Goal: Information Seeking & Learning: Understand process/instructions

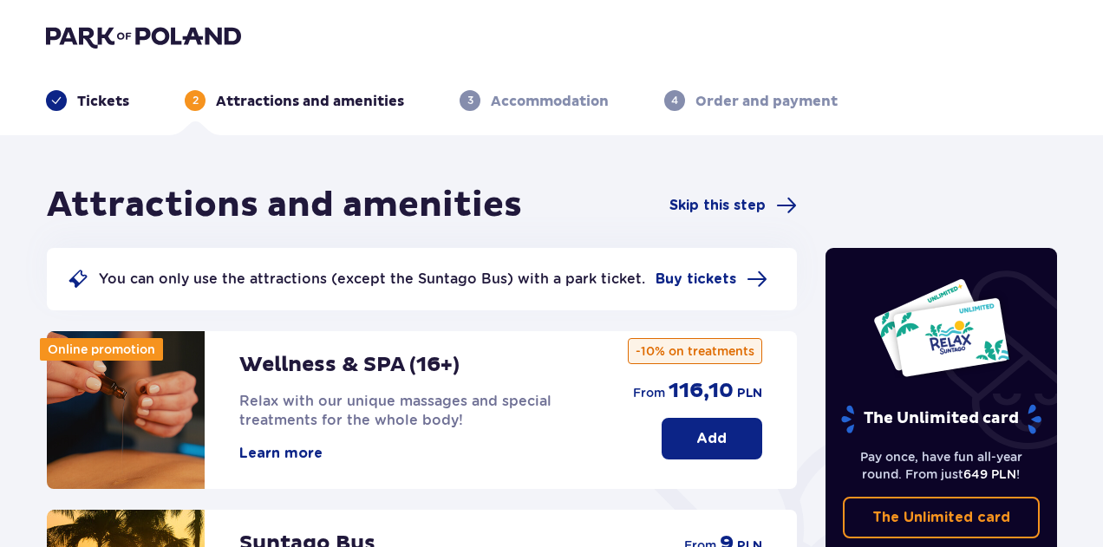
click at [126, 51] on div "Tickets 2 Attractions and amenities 3 Accommodation 4 Order and payment" at bounding box center [551, 80] width 1039 height 62
click at [114, 43] on img at bounding box center [143, 36] width 195 height 24
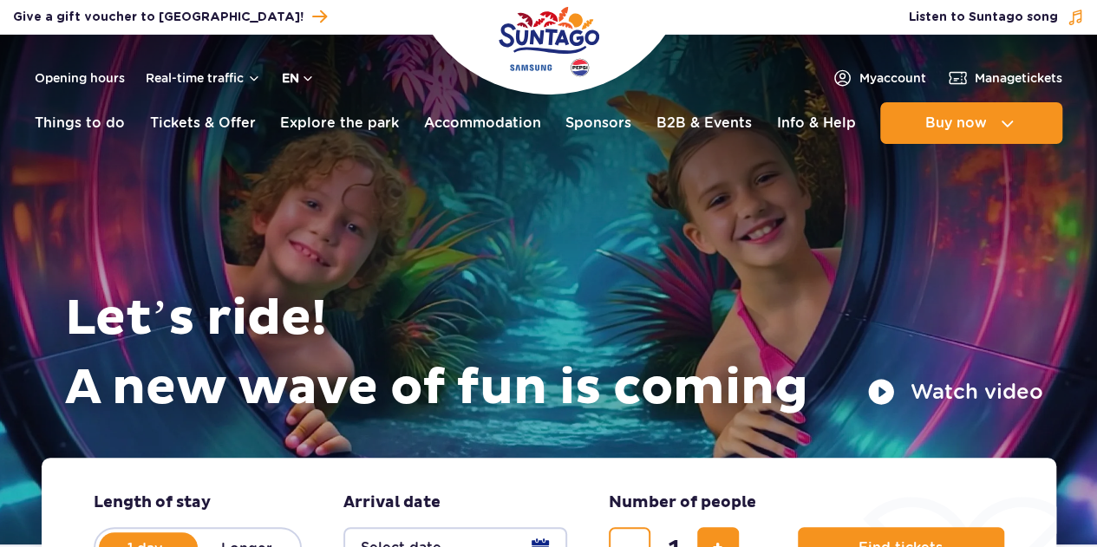
click at [283, 82] on button "en" at bounding box center [298, 77] width 33 height 17
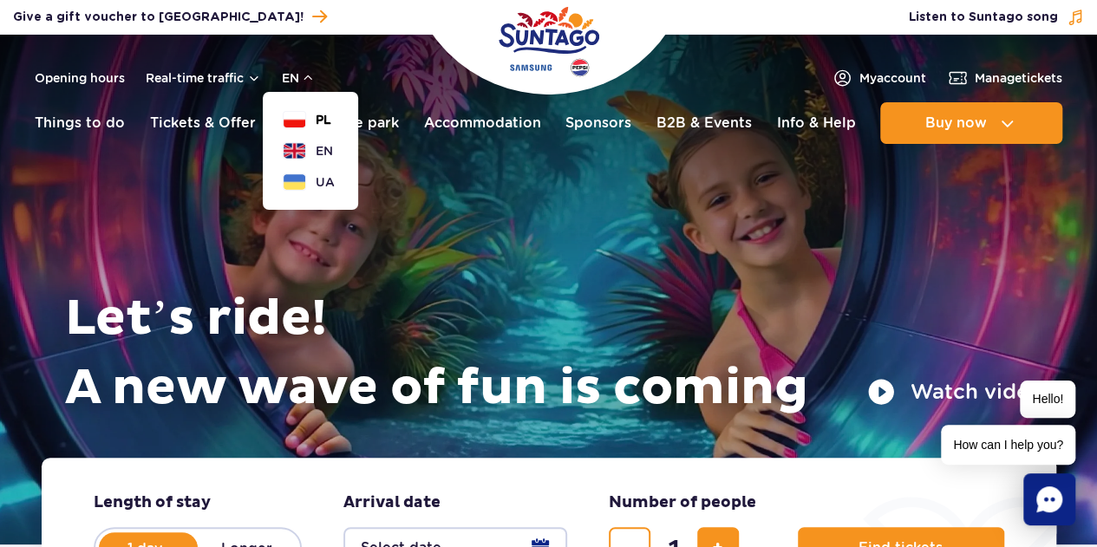
click at [300, 114] on button "PL" at bounding box center [308, 119] width 48 height 17
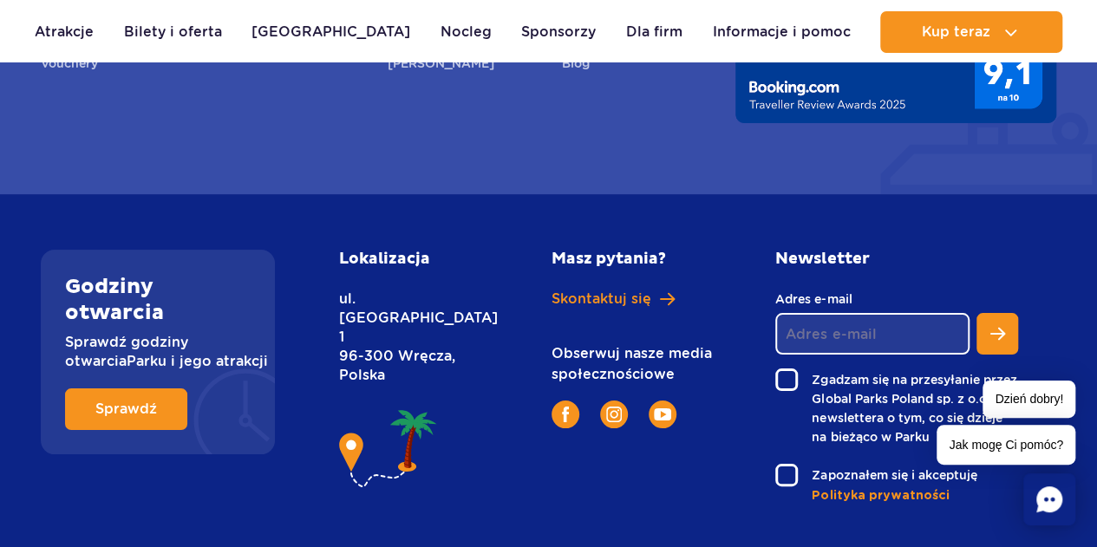
scroll to position [6560, 0]
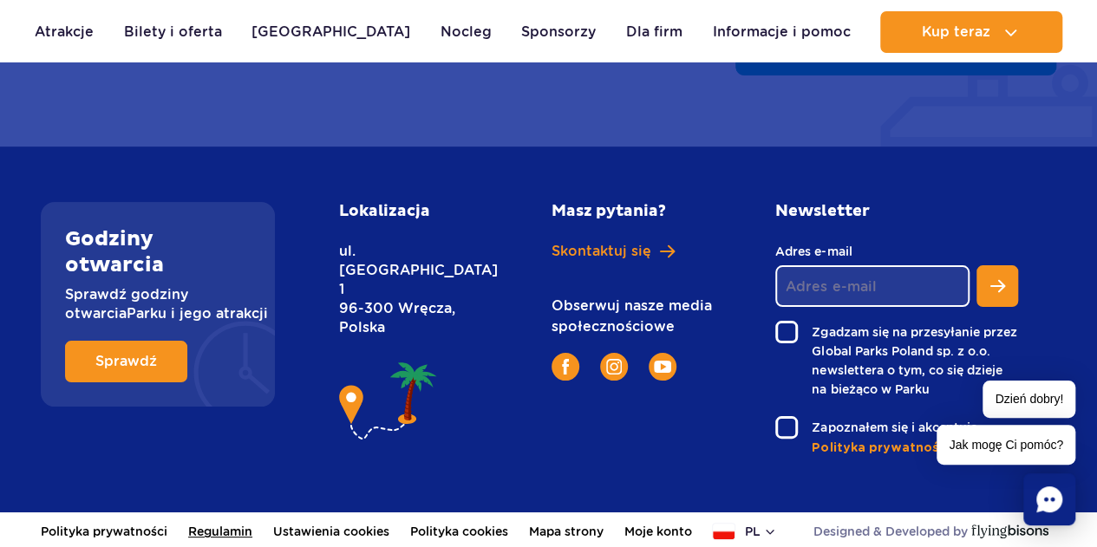
click at [215, 517] on link "Regulamin" at bounding box center [220, 532] width 64 height 38
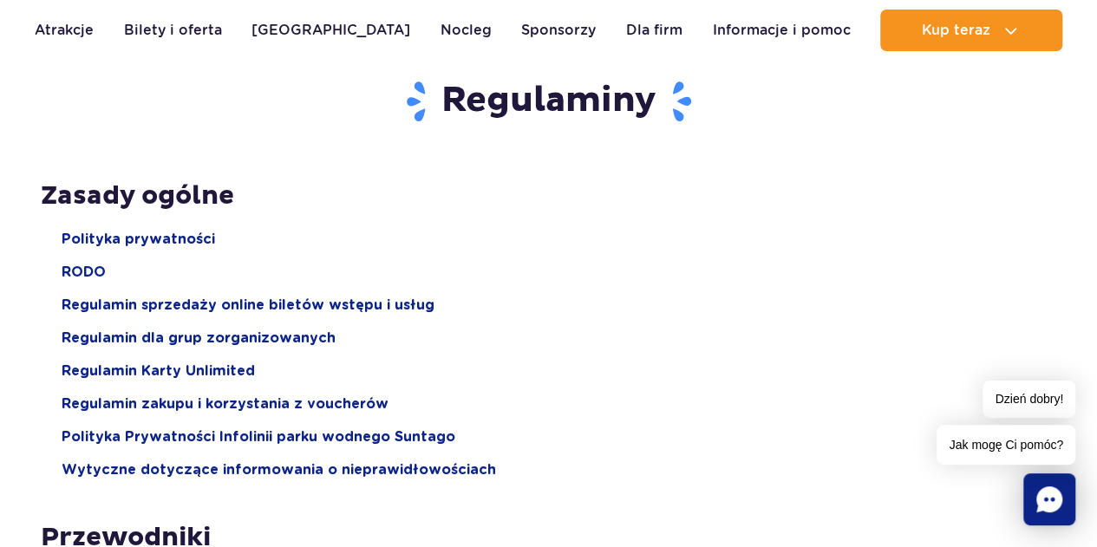
scroll to position [260, 0]
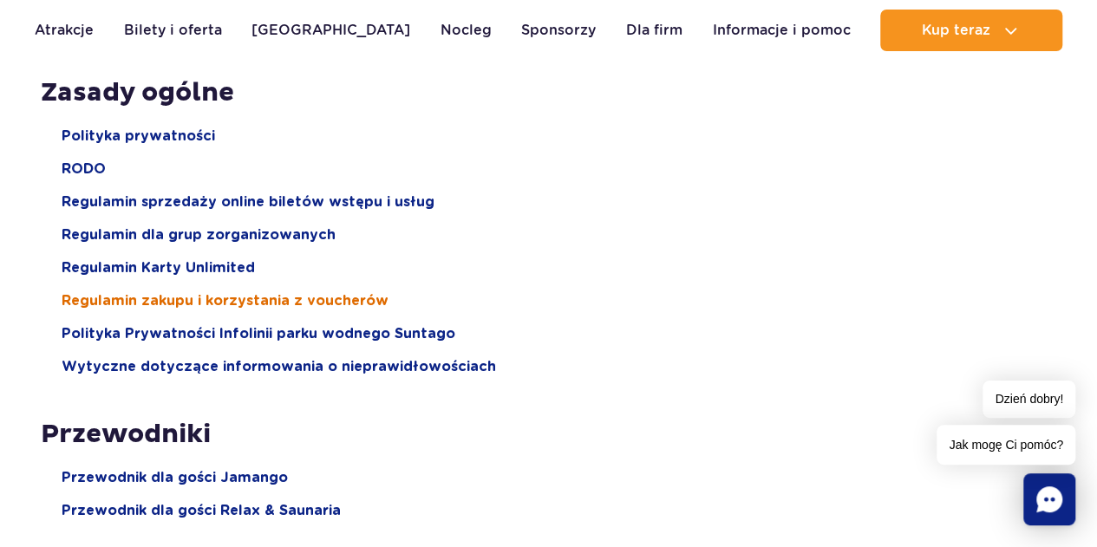
click at [186, 304] on span "Regulamin zakupu i korzystania z voucherów" at bounding box center [225, 300] width 327 height 19
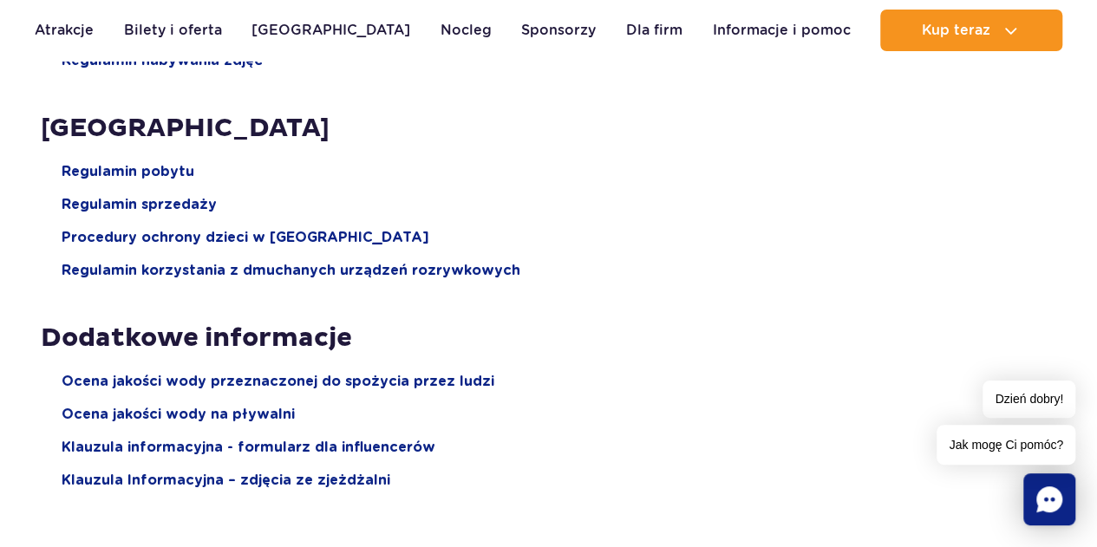
scroll to position [2428, 0]
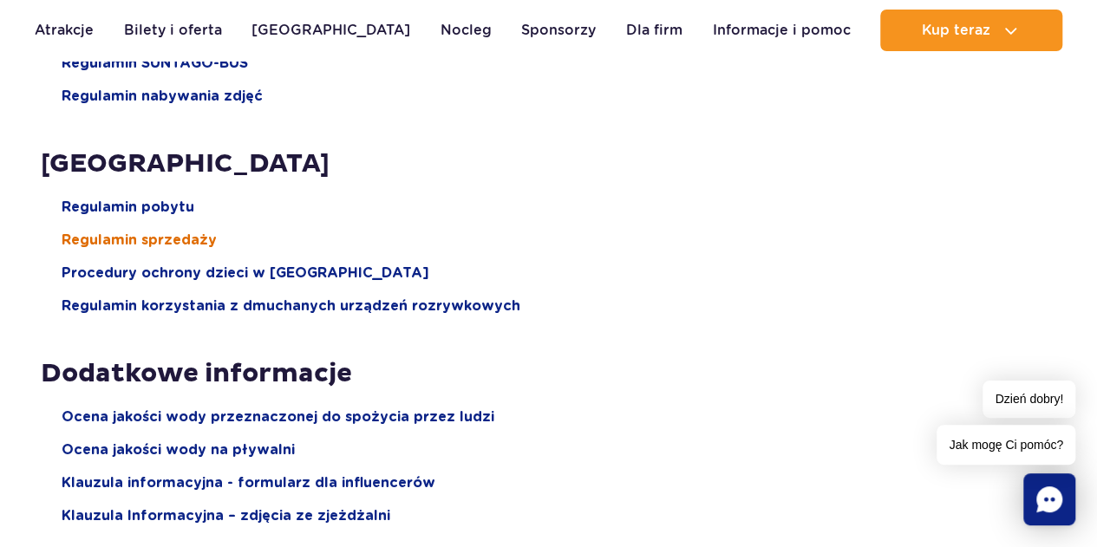
click at [153, 238] on span "Regulamin sprzedaży" at bounding box center [139, 240] width 155 height 19
drag, startPoint x: 137, startPoint y: 178, endPoint x: 564, endPoint y: 299, distance: 443.6
click at [564, 299] on li "Regulamin korzystania z dmuchanych urządzeń rozrywkowych" at bounding box center [559, 306] width 995 height 19
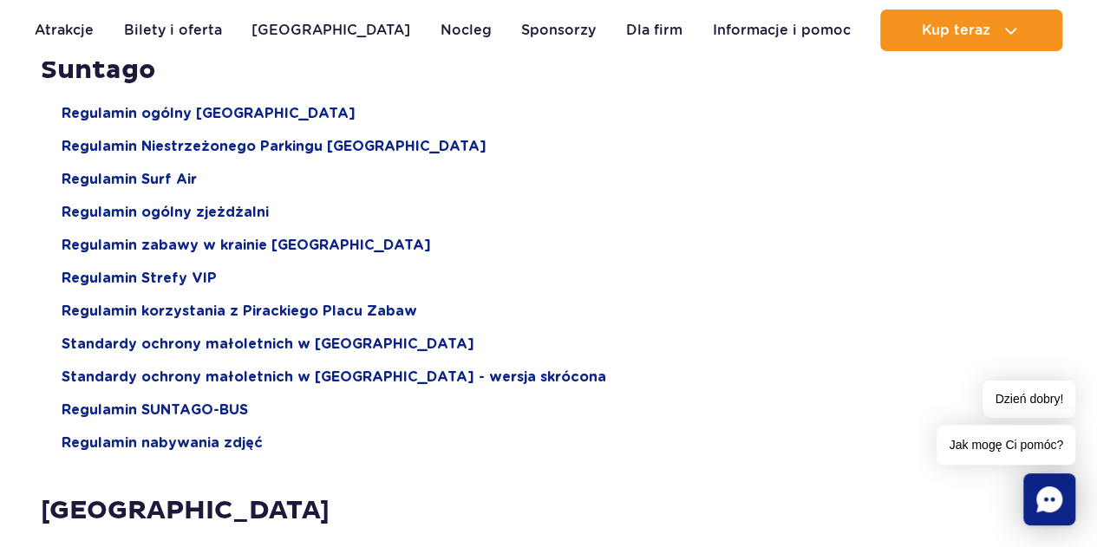
scroll to position [1995, 0]
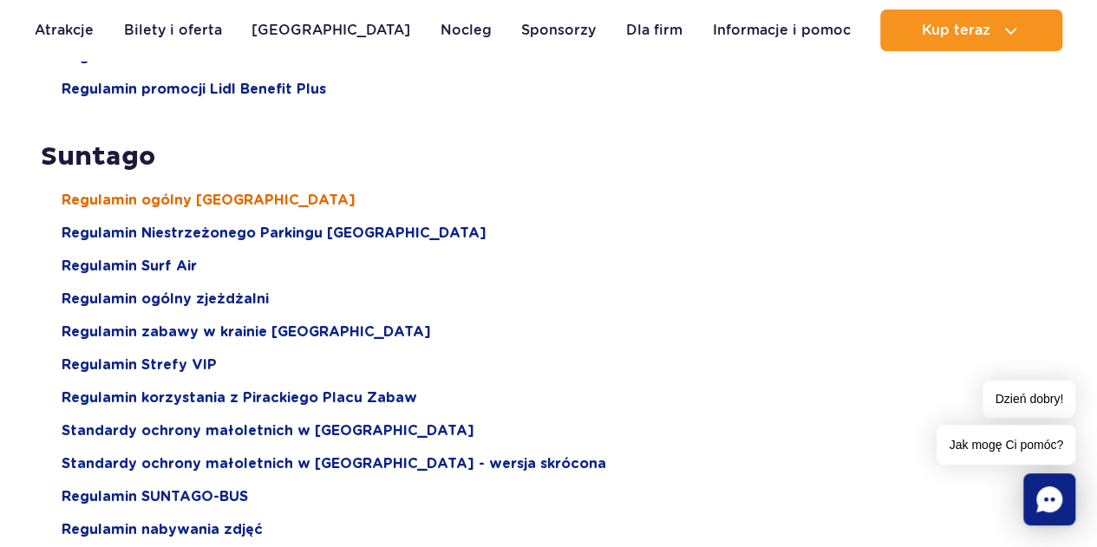
click at [251, 204] on span "Regulamin ogólny [GEOGRAPHIC_DATA]" at bounding box center [209, 200] width 294 height 19
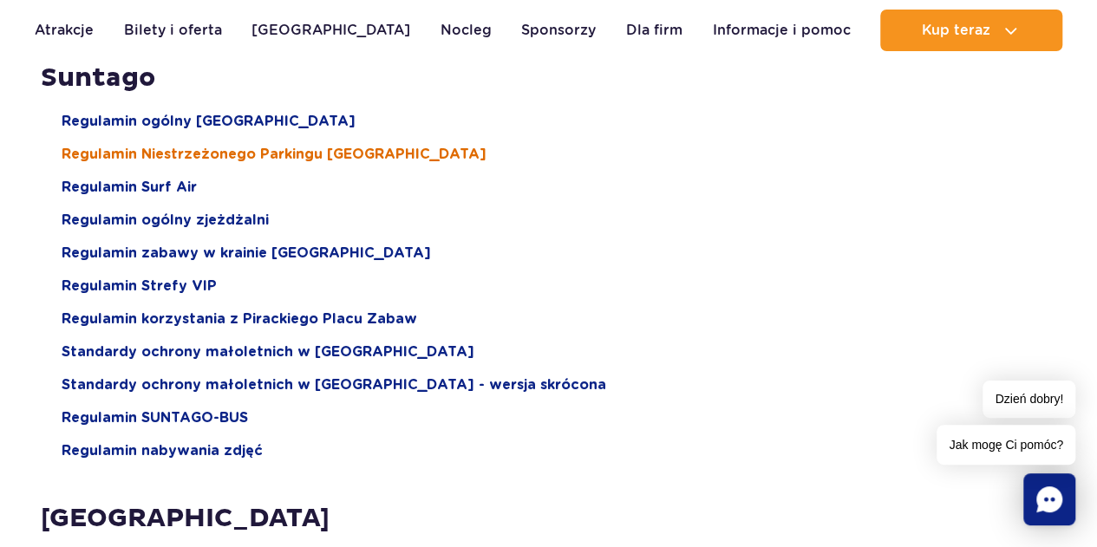
scroll to position [1908, 0]
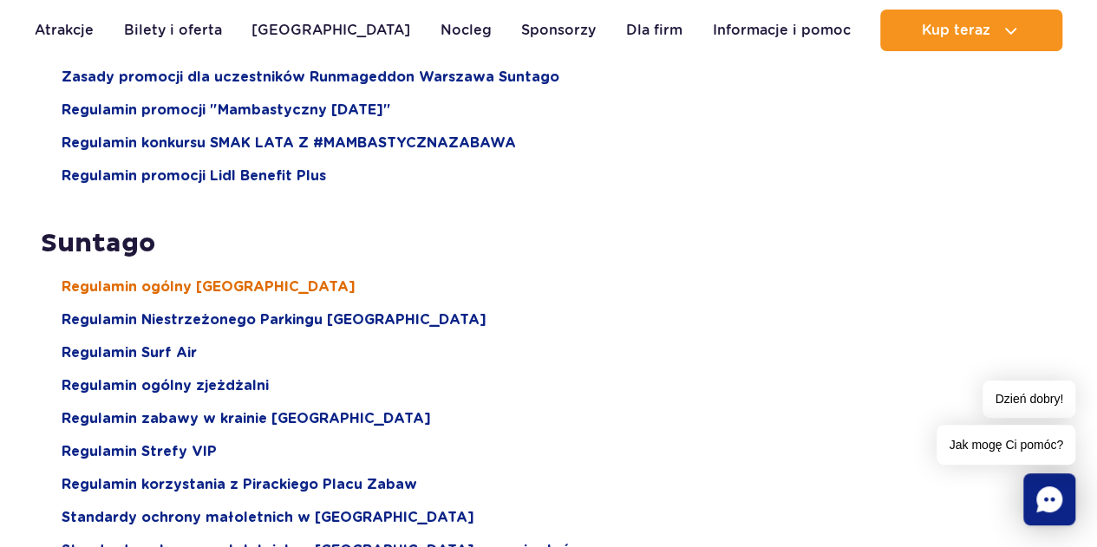
click at [222, 279] on span "Regulamin ogólny [GEOGRAPHIC_DATA]" at bounding box center [209, 287] width 294 height 19
